Goal: Information Seeking & Learning: Learn about a topic

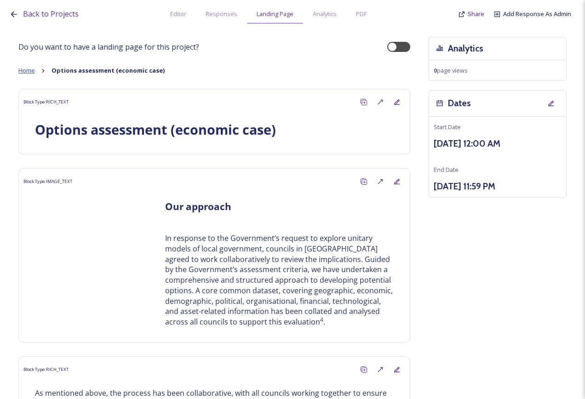
click at [22, 70] on span "Home" at bounding box center [26, 70] width 17 height 8
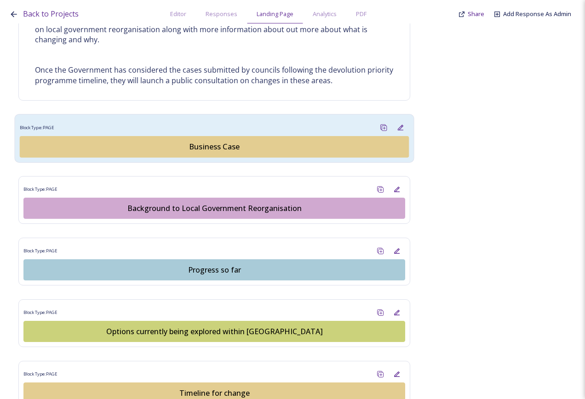
scroll to position [552, 0]
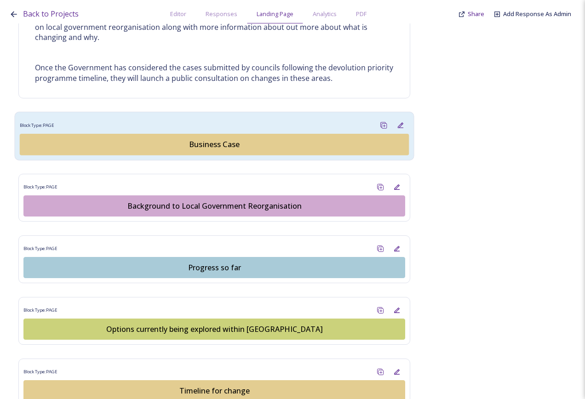
click at [227, 127] on div "Business Case" at bounding box center [214, 144] width 379 height 11
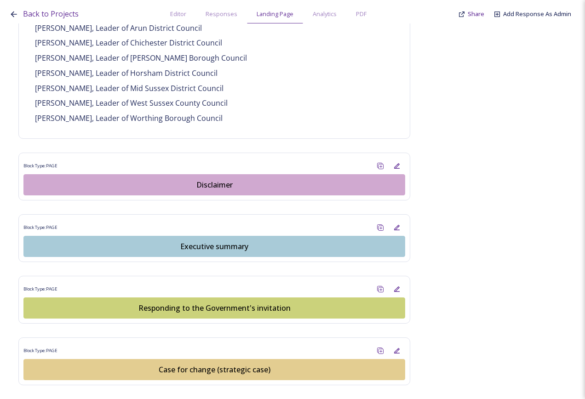
scroll to position [781, 0]
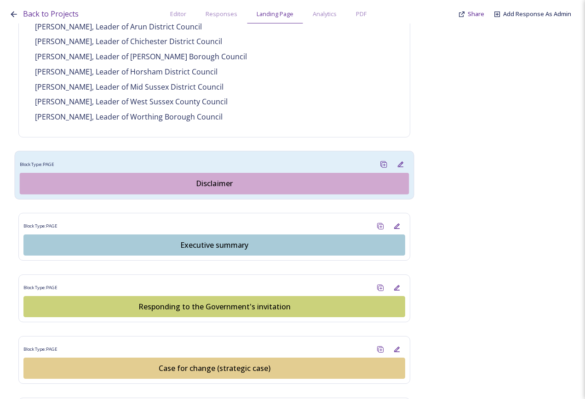
click at [223, 127] on div "Disclaimer" at bounding box center [214, 183] width 379 height 11
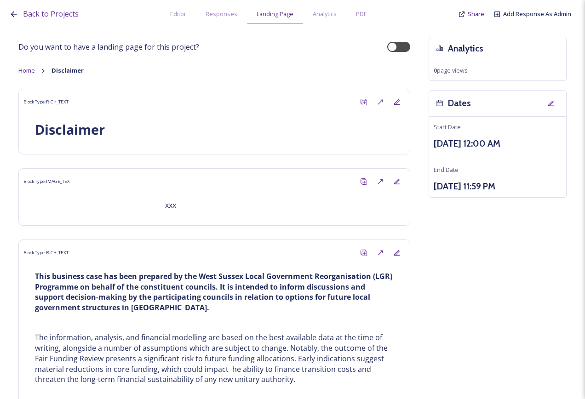
click at [12, 14] on icon at bounding box center [14, 14] width 6 height 6
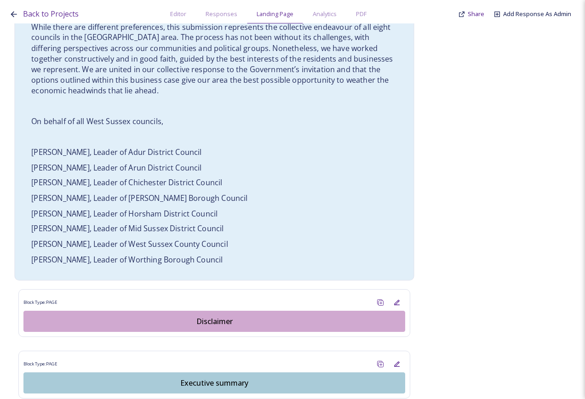
scroll to position [735, 0]
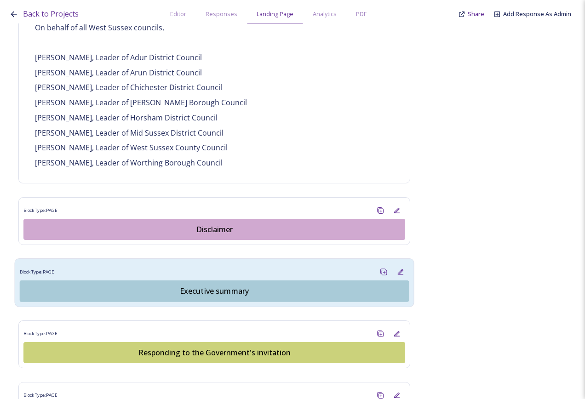
click at [198, 127] on div "Executive summary" at bounding box center [214, 290] width 379 height 11
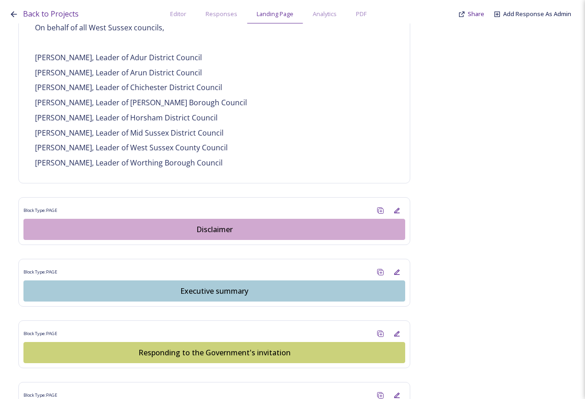
scroll to position [0, 0]
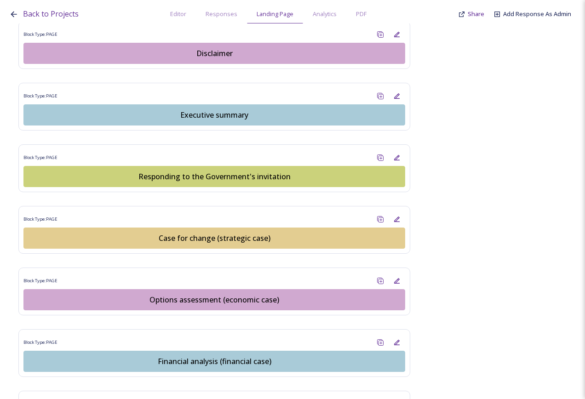
scroll to position [919, 0]
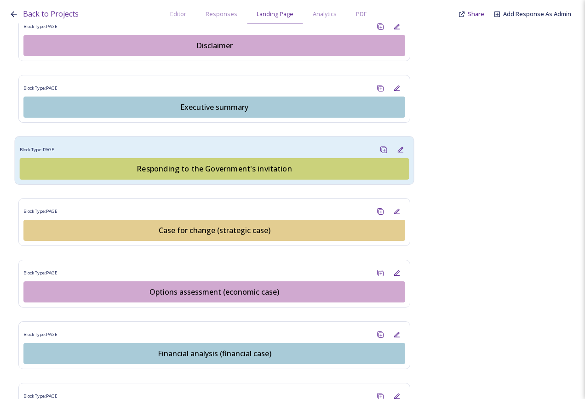
click at [220, 127] on div "Responding to the Government's invitation" at bounding box center [214, 168] width 379 height 11
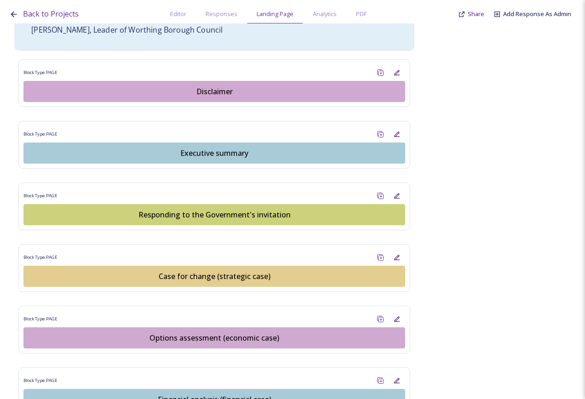
scroll to position [919, 0]
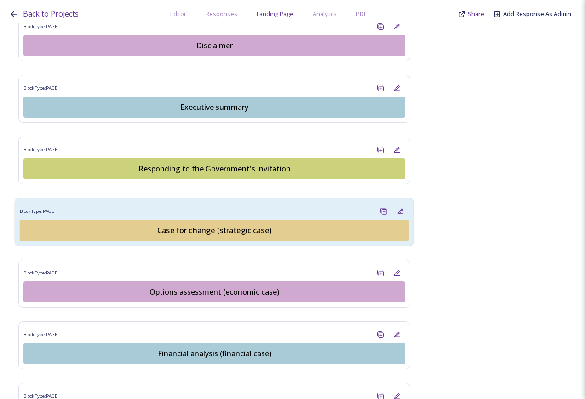
click at [227, 127] on div "Case for change (strategic case)" at bounding box center [214, 230] width 379 height 11
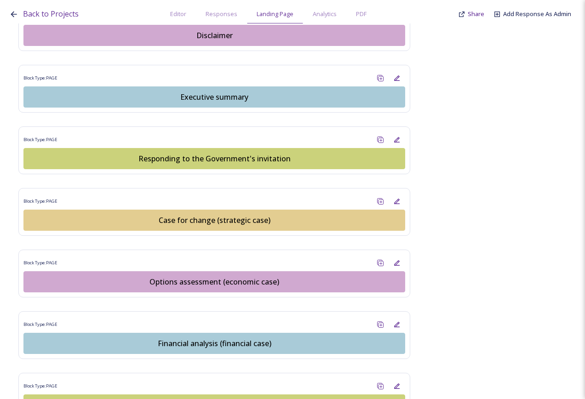
scroll to position [1057, 0]
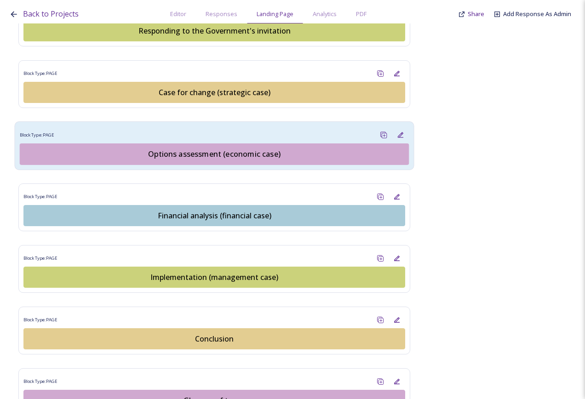
click at [210, 127] on div "Options assessment (economic case)" at bounding box center [214, 153] width 379 height 11
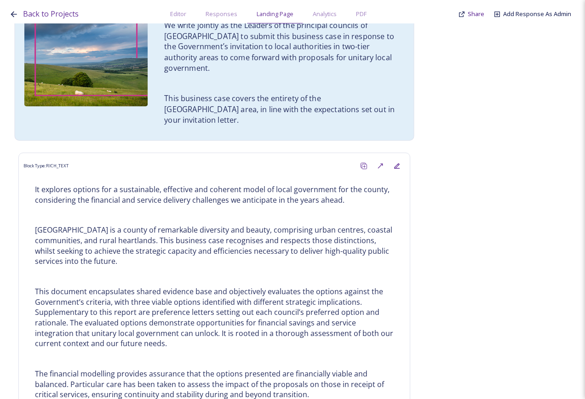
scroll to position [73, 0]
